Goal: Information Seeking & Learning: Learn about a topic

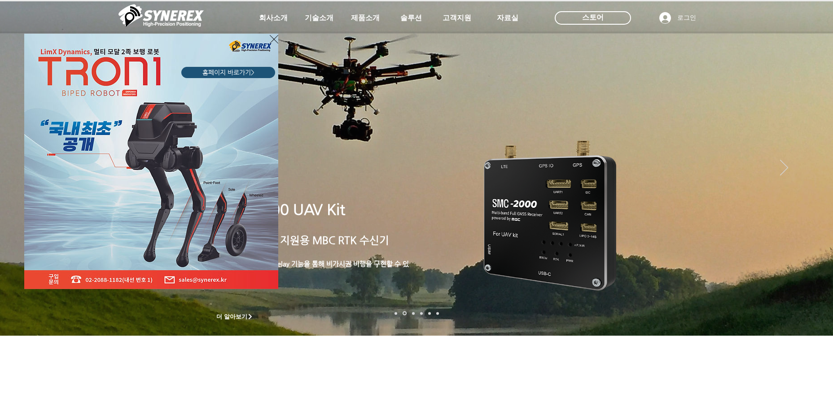
click at [273, 37] on icon "사이트로 돌아가기" at bounding box center [274, 39] width 9 height 11
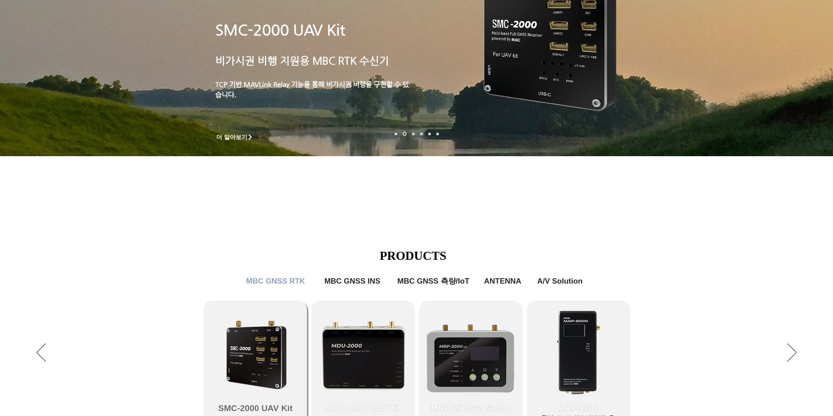
click at [242, 347] on link "SMC-2000 UAV Kit" at bounding box center [255, 370] width 103 height 139
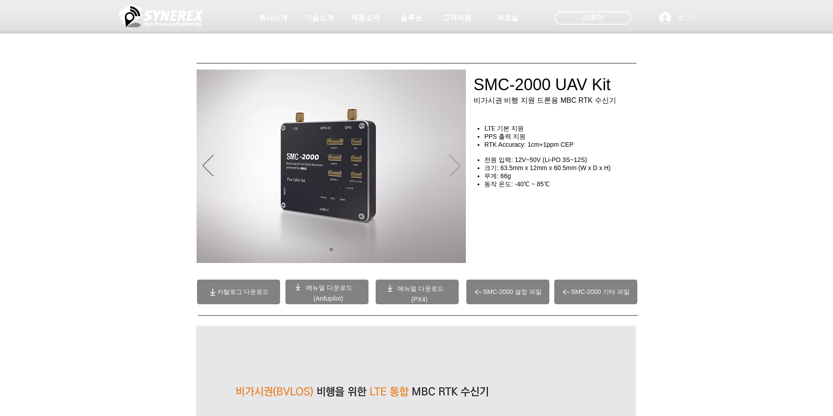
click at [452, 171] on icon "다음" at bounding box center [454, 166] width 11 height 22
click at [452, 170] on icon "다음" at bounding box center [454, 166] width 11 height 22
click at [223, 167] on img "슬라이드쇼" at bounding box center [331, 166] width 269 height 193
click at [205, 174] on icon "이전" at bounding box center [207, 166] width 11 height 22
